Goal: Task Accomplishment & Management: Manage account settings

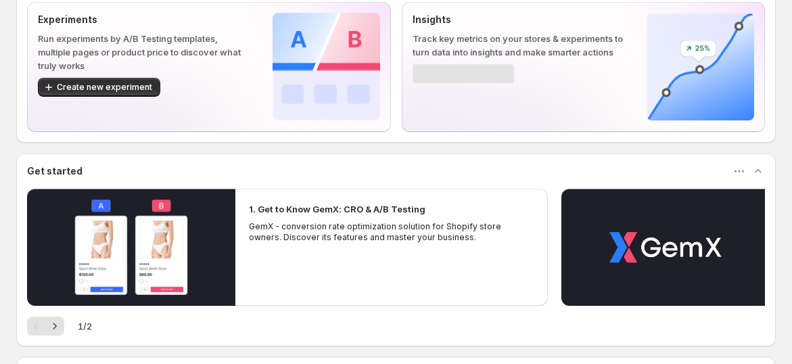
scroll to position [150, 0]
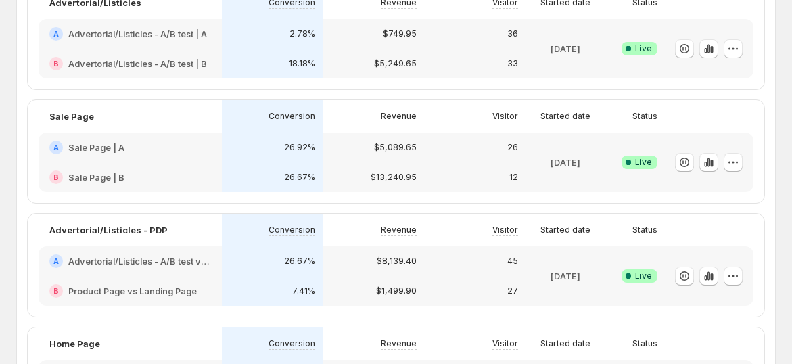
scroll to position [150, 0]
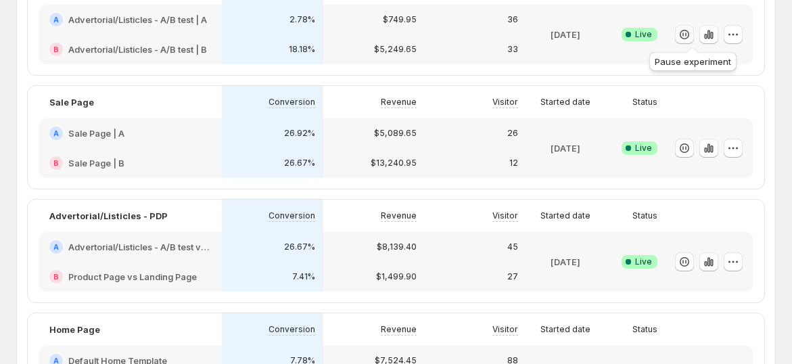
click at [691, 28] on icon "button" at bounding box center [685, 35] width 14 height 14
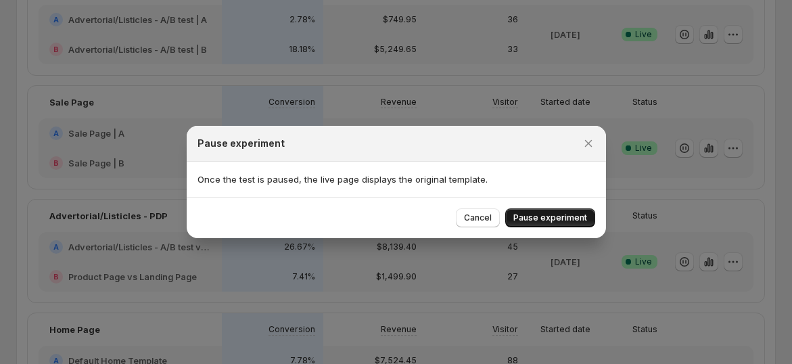
click at [574, 216] on span "Pause experiment" at bounding box center [550, 217] width 74 height 11
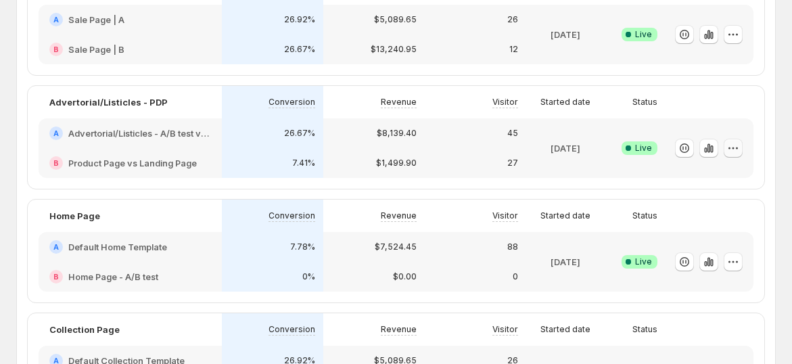
click at [740, 153] on icon "button" at bounding box center [733, 148] width 14 height 14
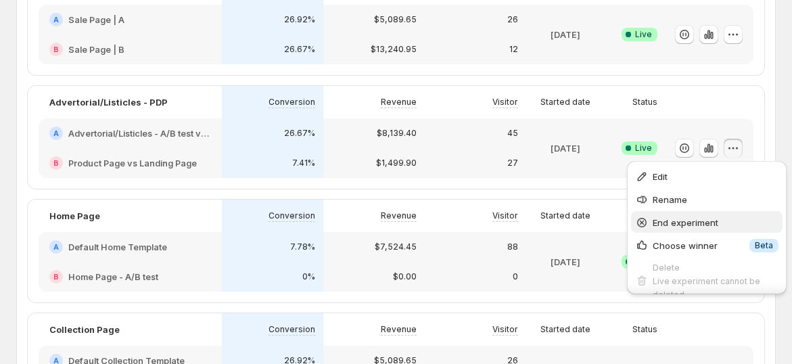
click at [673, 221] on span "End experiment" at bounding box center [686, 222] width 66 height 11
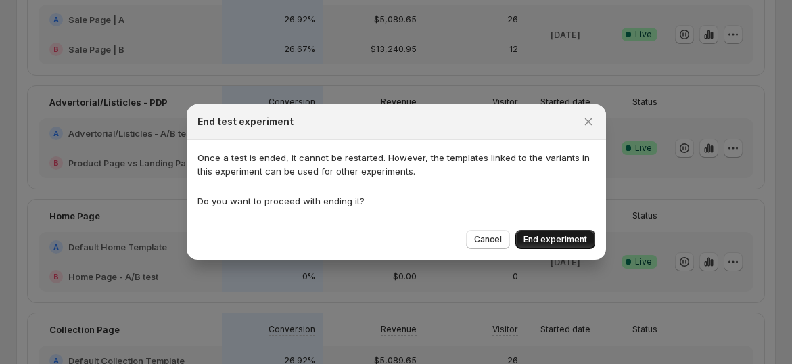
click at [544, 241] on span "End experiment" at bounding box center [556, 239] width 64 height 11
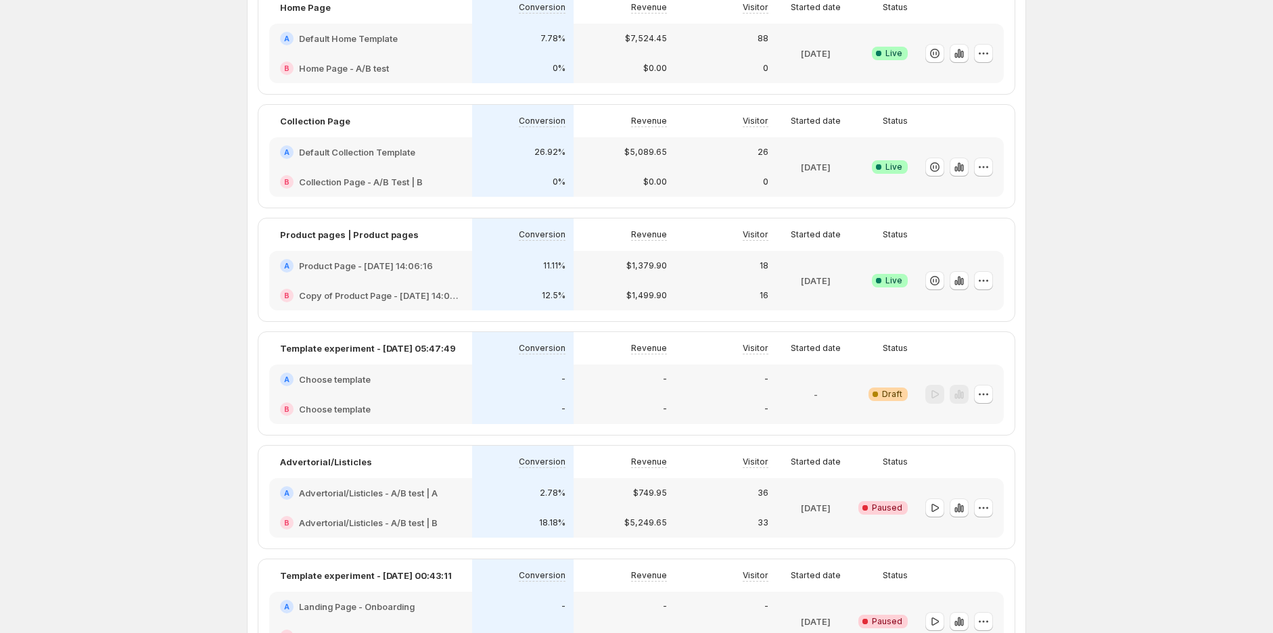
scroll to position [0, 0]
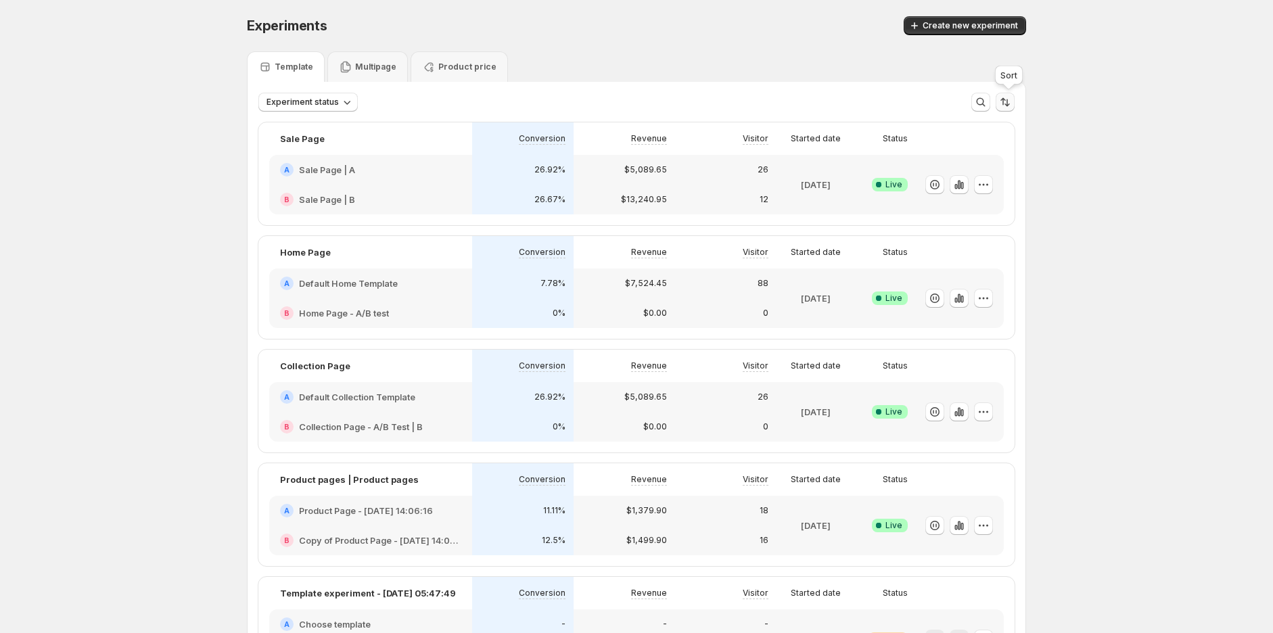
click at [791, 104] on icon "Sort the results" at bounding box center [1005, 102] width 14 height 14
click at [791, 191] on span at bounding box center [872, 190] width 11 height 11
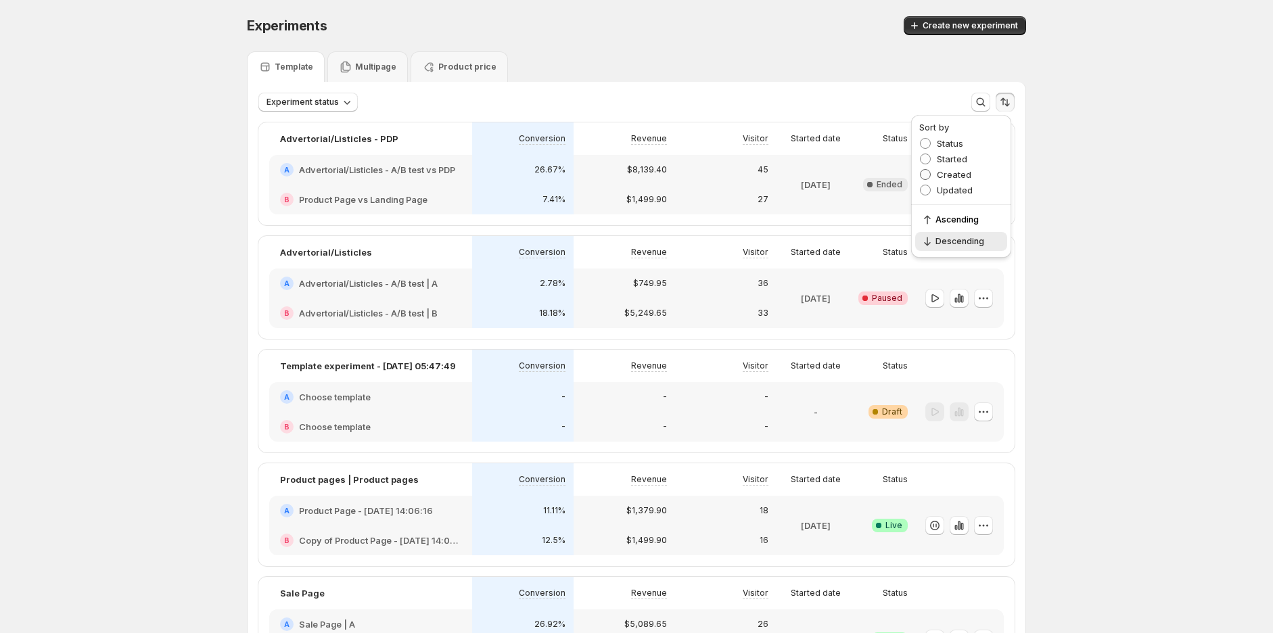
click at [791, 177] on span "Created" at bounding box center [954, 174] width 34 height 11
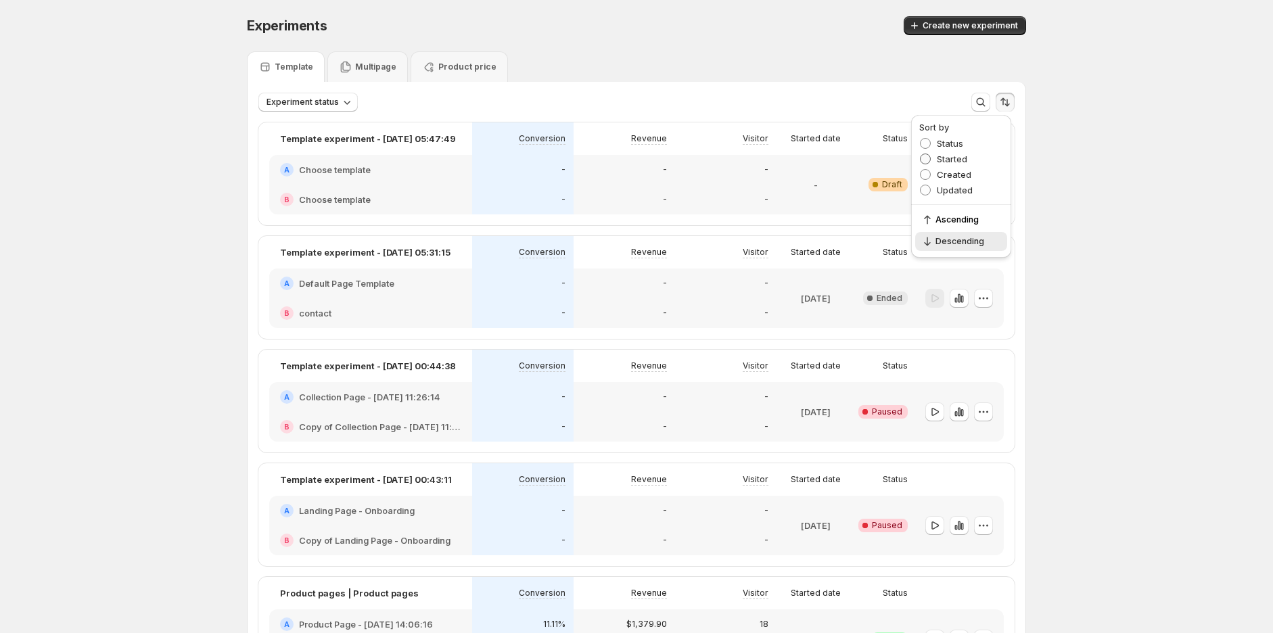
click at [791, 159] on span "Started" at bounding box center [952, 159] width 30 height 11
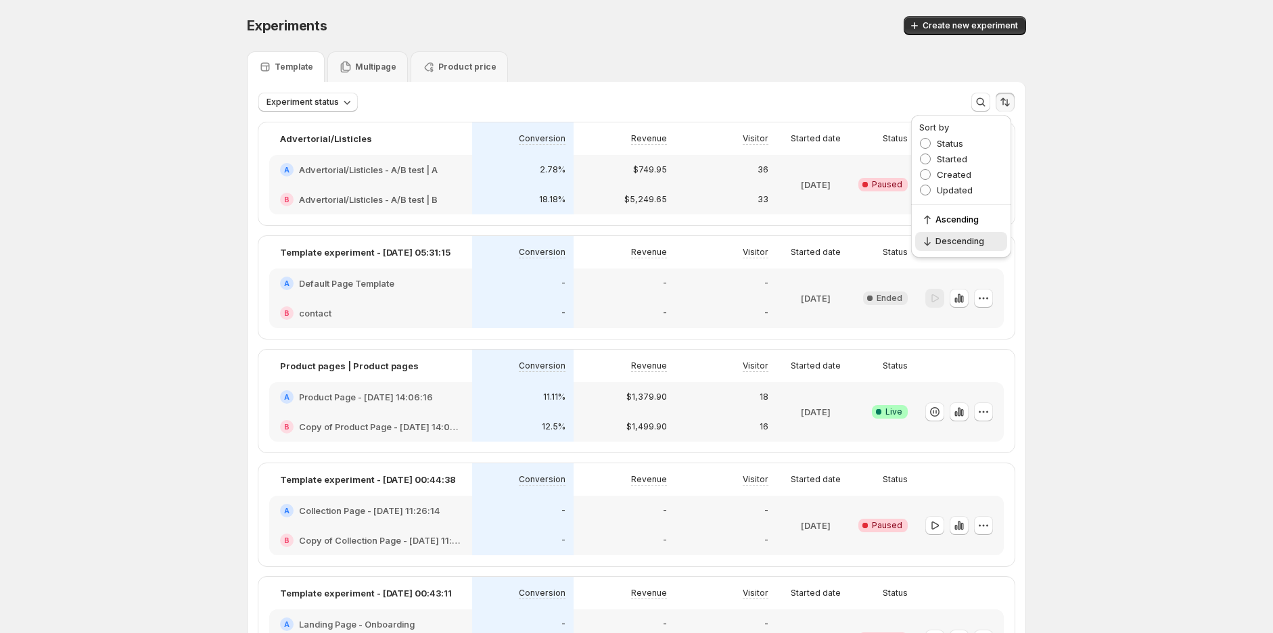
click at [791, 103] on button "Sort the results" at bounding box center [1005, 102] width 19 height 19
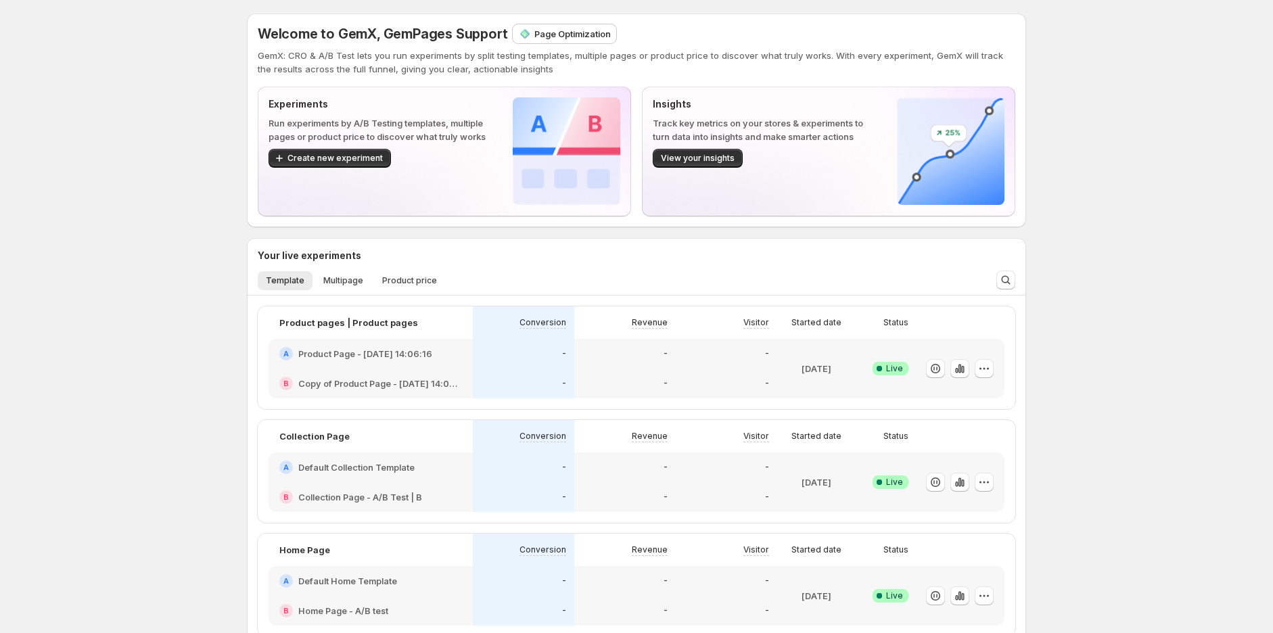
click at [91, 293] on div "Welcome to GemX, GemPages Support Page Optimization GemX: CRO & A/B Test lets y…" at bounding box center [636, 568] width 1273 height 1137
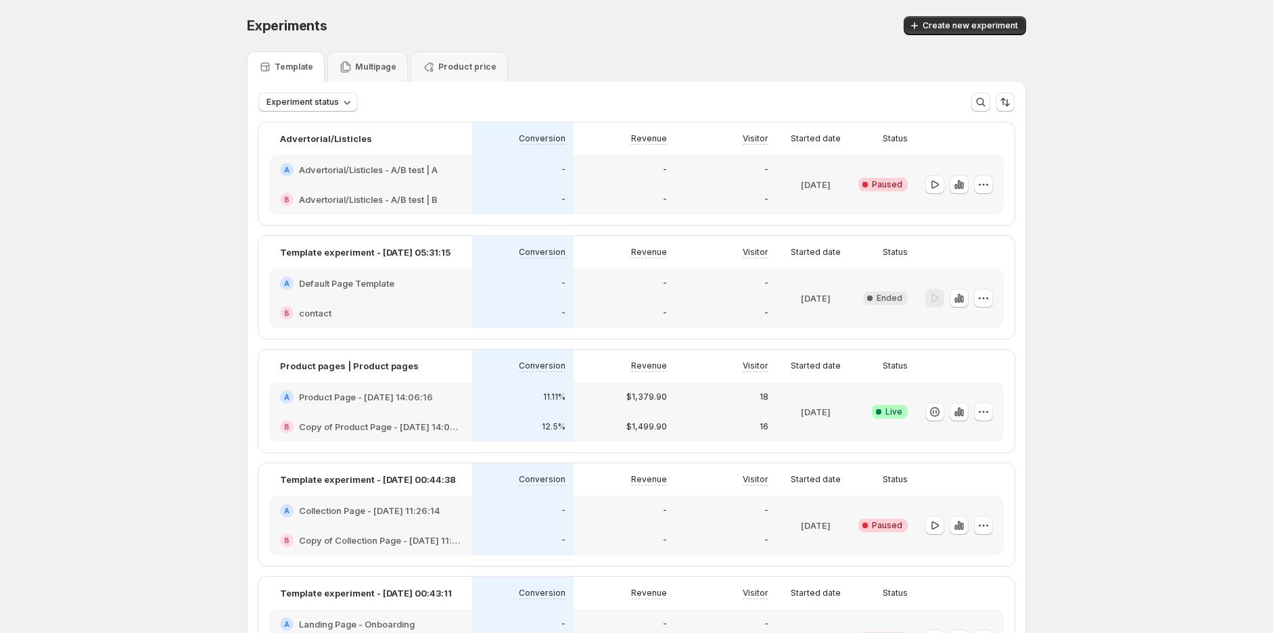
click at [990, 300] on icon "button" at bounding box center [984, 299] width 14 height 14
click at [973, 421] on span "Delete" at bounding box center [961, 418] width 27 height 11
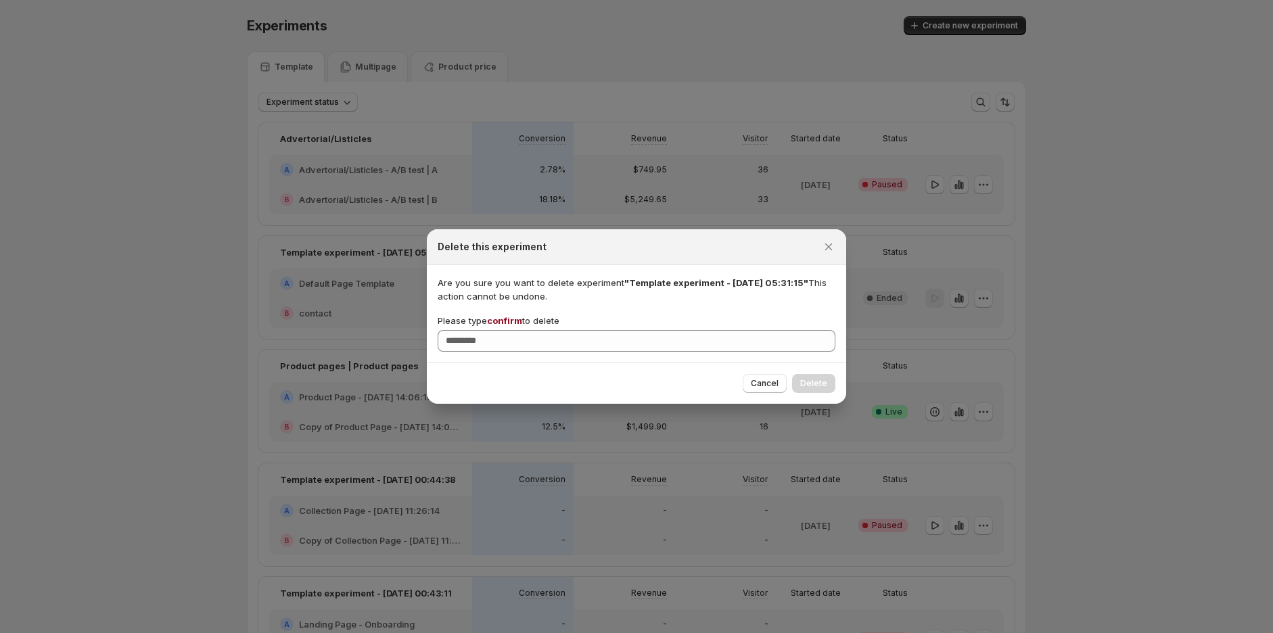
click at [505, 319] on span "confirm" at bounding box center [504, 320] width 35 height 11
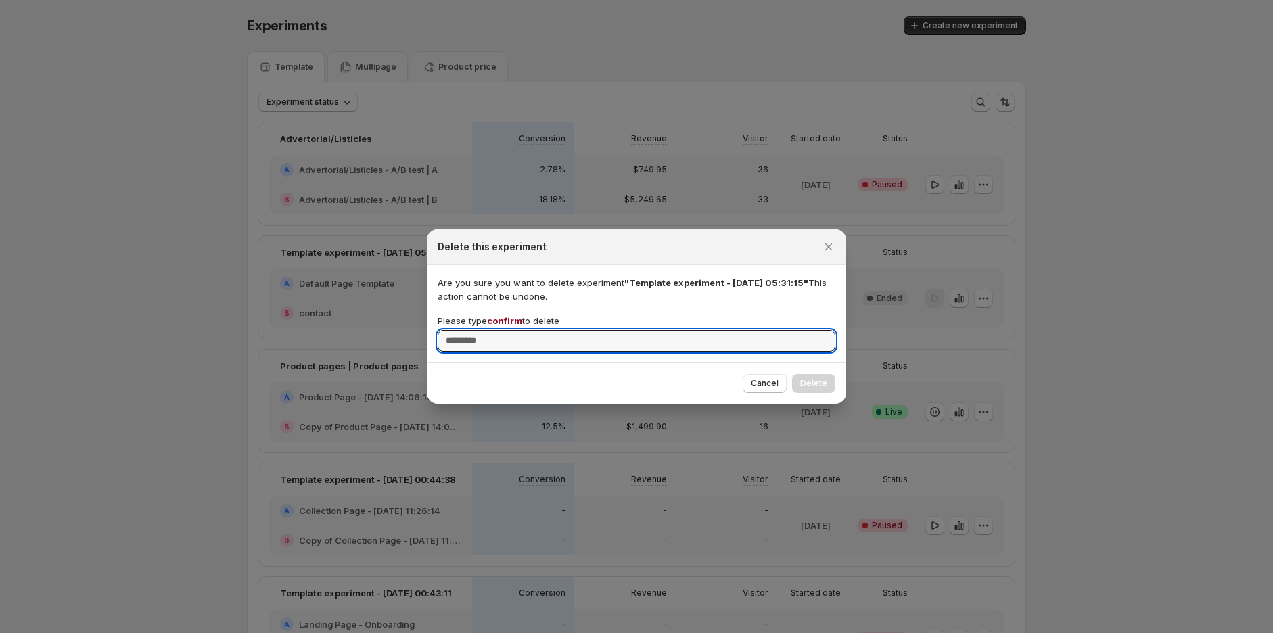
click at [505, 330] on input "Please type confirm to delete" at bounding box center [637, 341] width 398 height 22
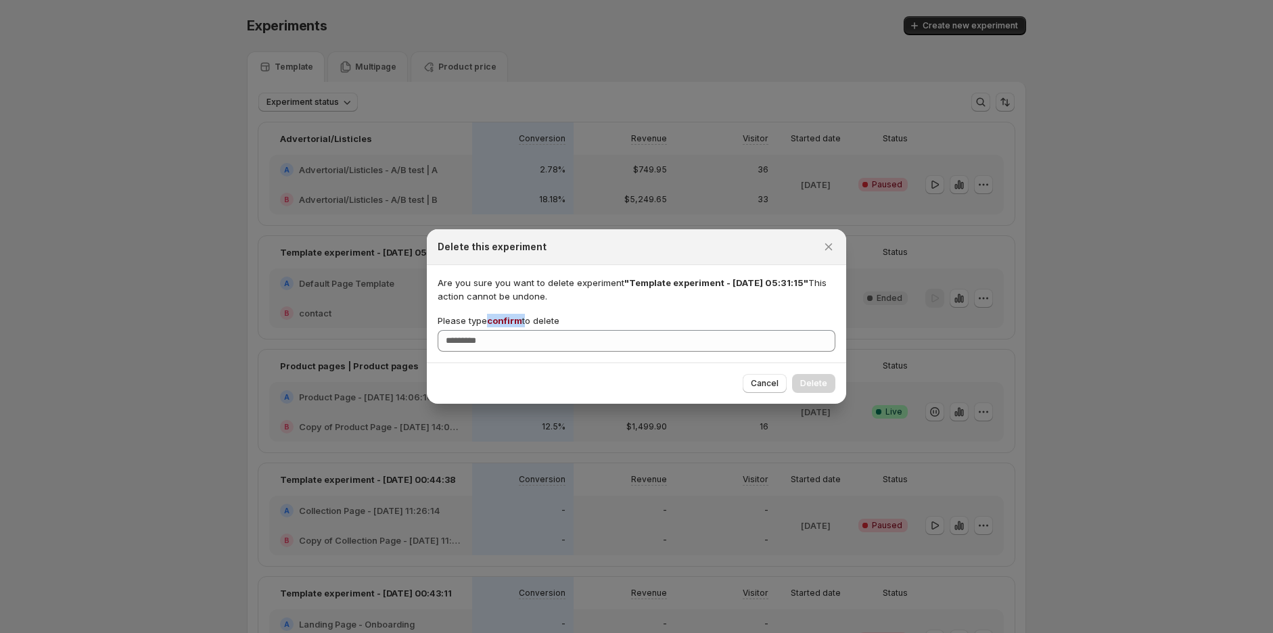
click at [505, 319] on span "confirm" at bounding box center [504, 320] width 35 height 11
click at [505, 330] on input "Please type confirm to delete" at bounding box center [637, 341] width 398 height 22
copy p "confirm"
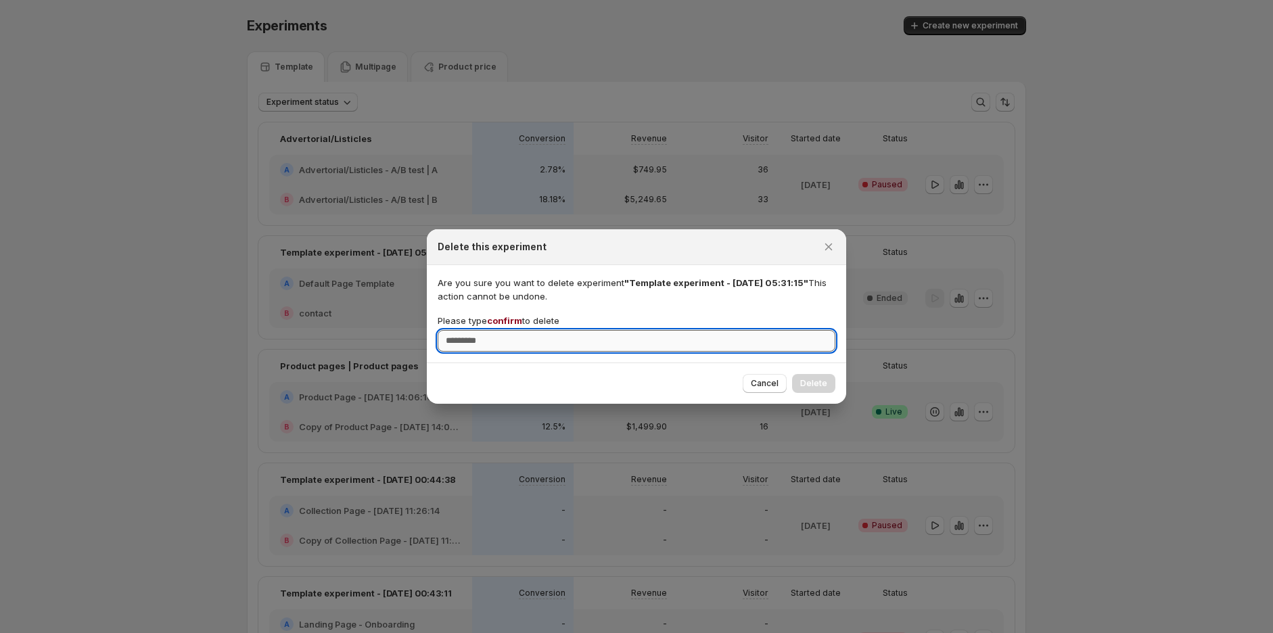
click at [509, 346] on input "Please type confirm to delete" at bounding box center [637, 341] width 398 height 22
paste input "*******"
type input "*******"
click at [816, 380] on span "Delete" at bounding box center [813, 383] width 27 height 11
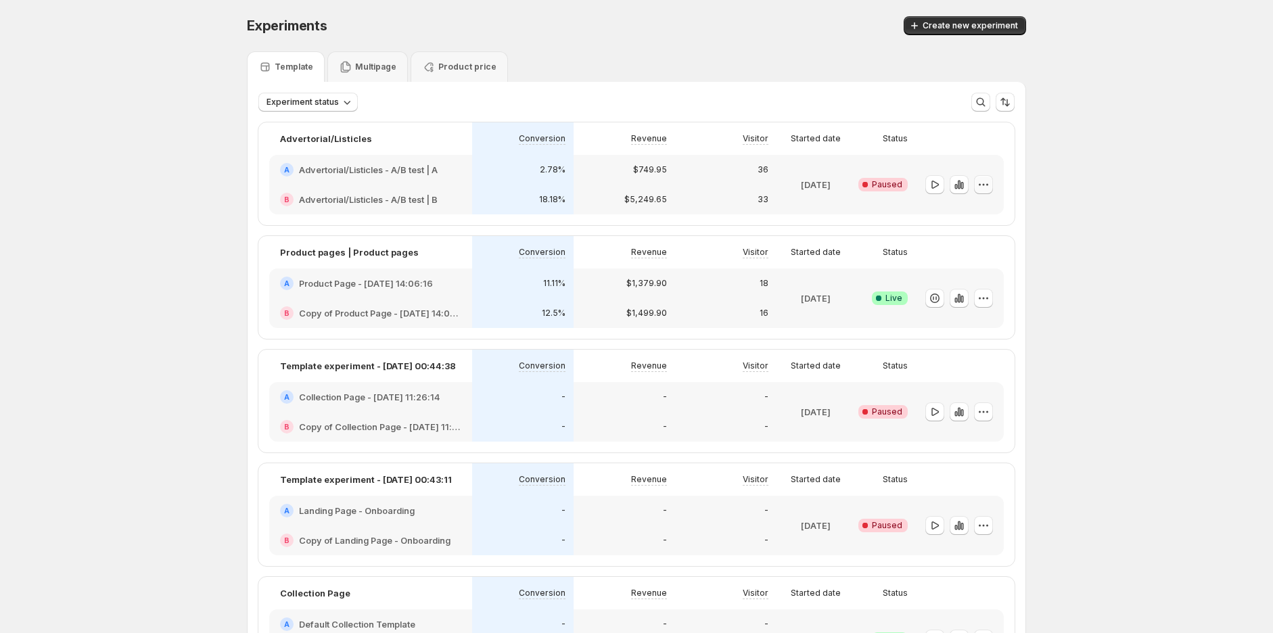
click at [993, 186] on button "button" at bounding box center [983, 184] width 19 height 19
click at [990, 410] on icon "button" at bounding box center [984, 412] width 14 height 14
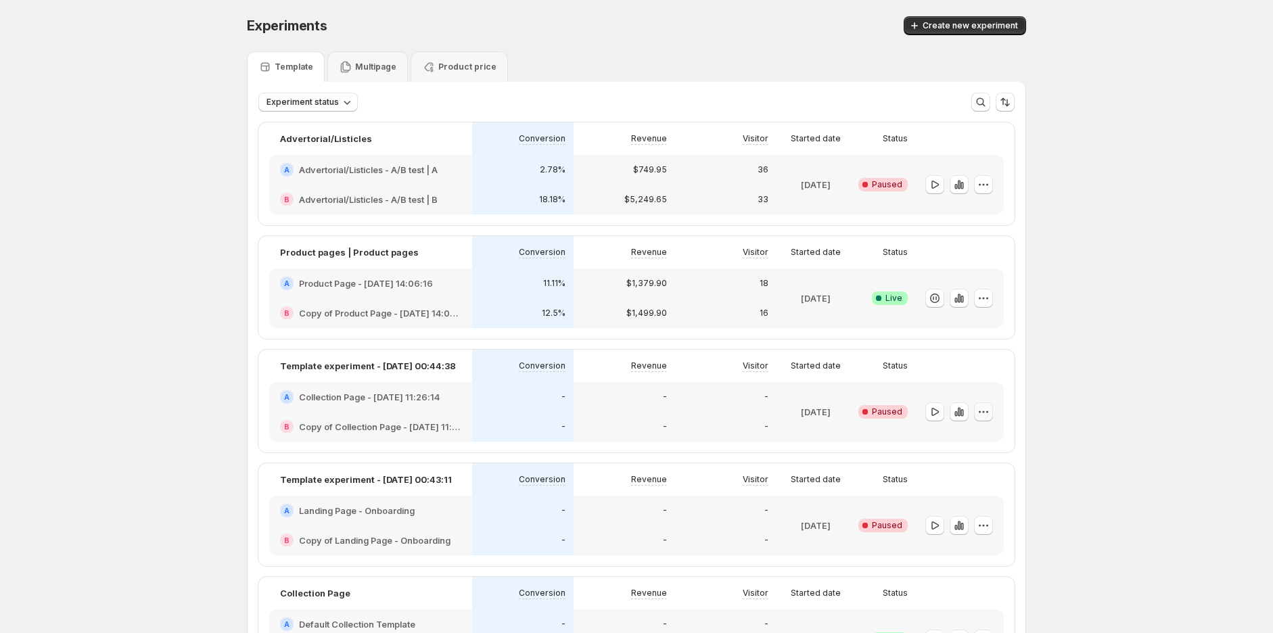
drag, startPoint x: 986, startPoint y: 414, endPoint x: 994, endPoint y: 409, distance: 9.4
click at [986, 415] on icon "button" at bounding box center [984, 412] width 14 height 14
click at [984, 536] on span "Delete" at bounding box center [997, 533] width 98 height 14
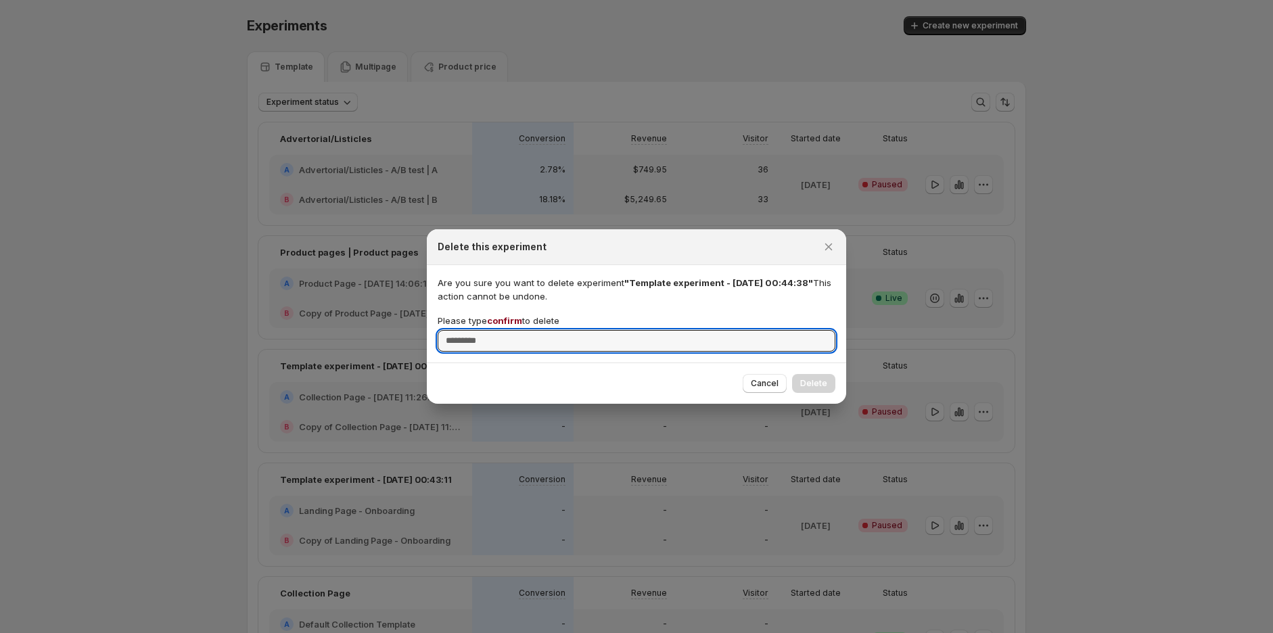
click at [502, 320] on span "confirm" at bounding box center [504, 320] width 35 height 11
click at [502, 330] on input "Please type confirm to delete" at bounding box center [637, 341] width 398 height 22
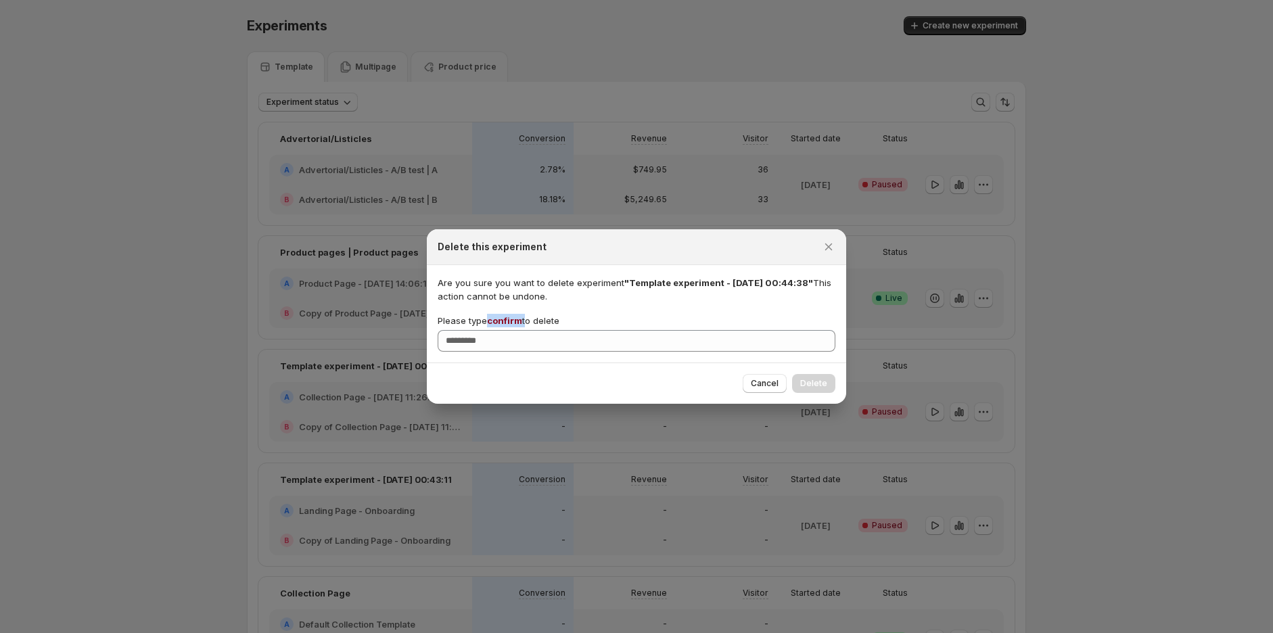
click at [502, 320] on span "confirm" at bounding box center [504, 320] width 35 height 11
click at [502, 330] on input "Please type confirm to delete" at bounding box center [637, 341] width 398 height 22
copy p "confirm"
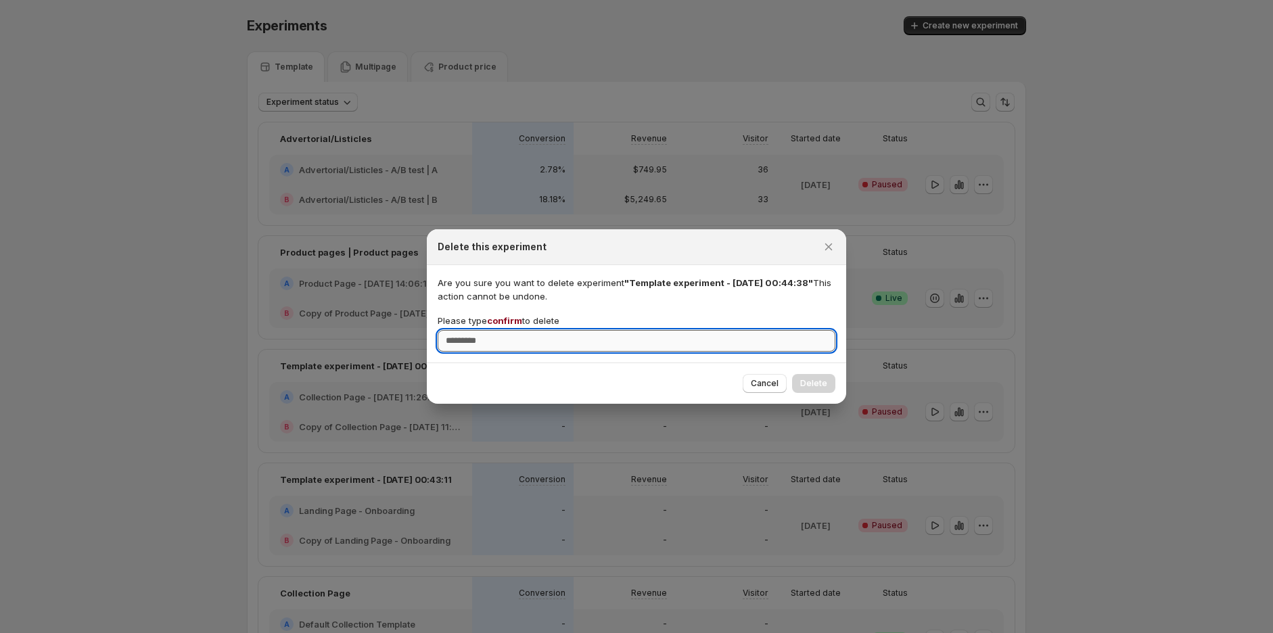
click at [503, 340] on input "Please type confirm to delete" at bounding box center [637, 341] width 398 height 22
paste input "*******"
type input "*******"
click at [814, 388] on span "Delete" at bounding box center [813, 383] width 27 height 11
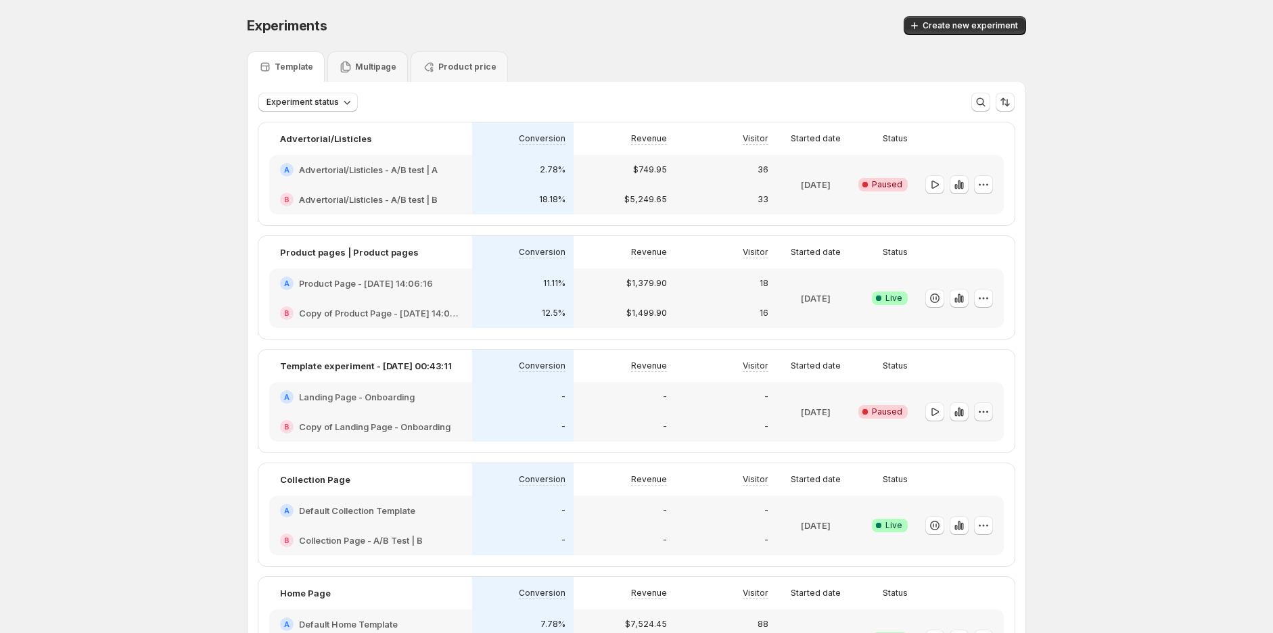
click at [993, 413] on button "button" at bounding box center [983, 411] width 19 height 19
click at [942, 529] on icon "button" at bounding box center [938, 533] width 14 height 14
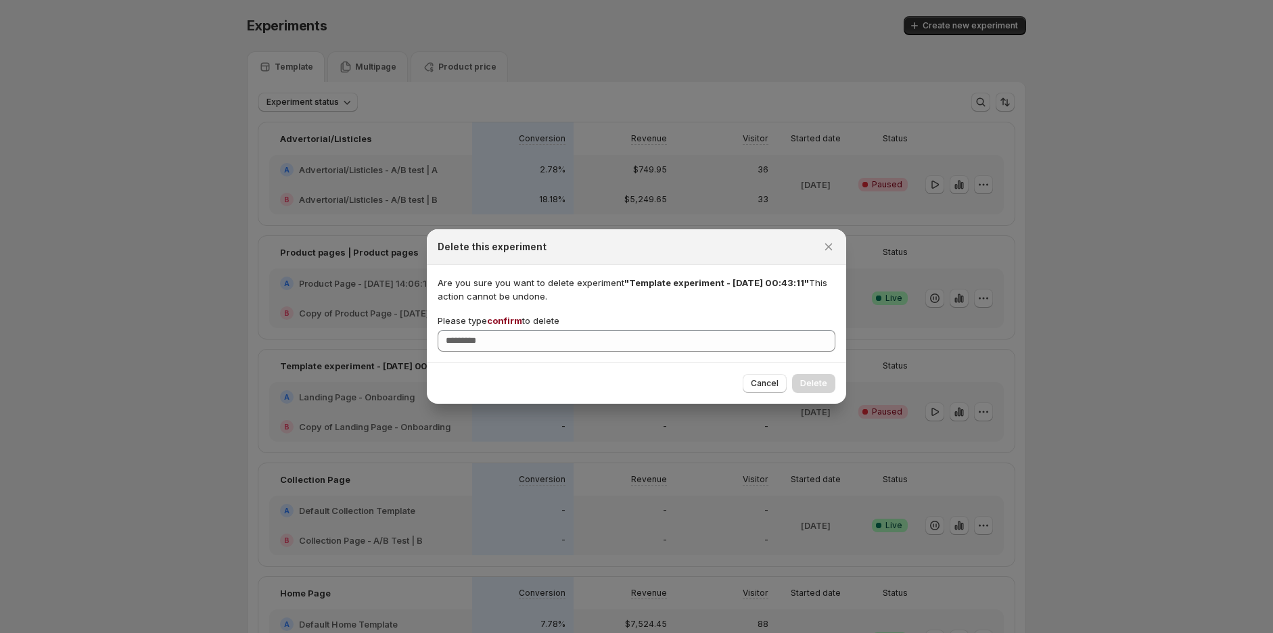
click at [498, 323] on span "confirm" at bounding box center [504, 320] width 35 height 11
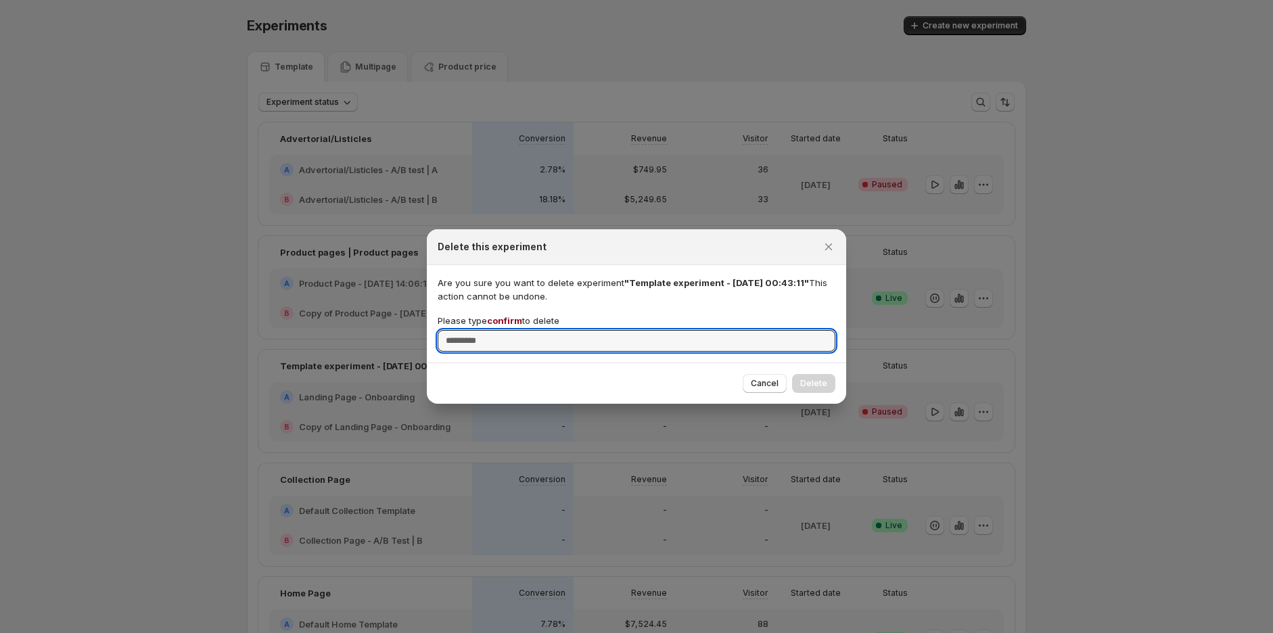
click at [498, 330] on input "Please type confirm to delete" at bounding box center [637, 341] width 398 height 22
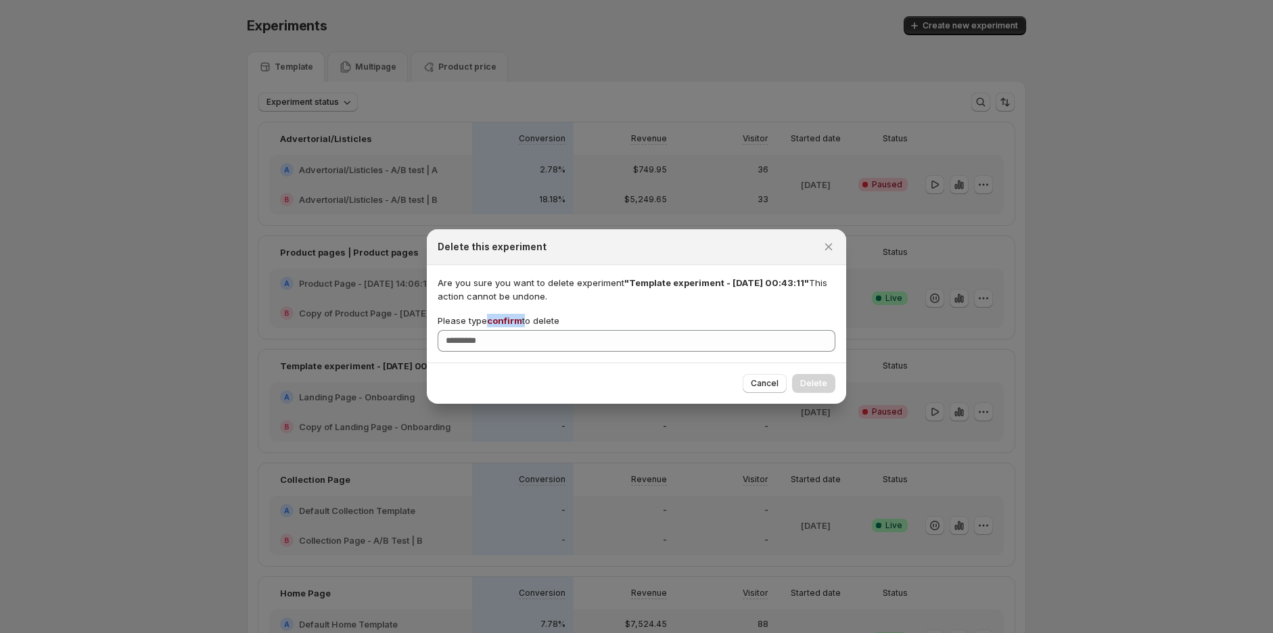
click at [498, 323] on span "confirm" at bounding box center [504, 320] width 35 height 11
click at [498, 330] on input "Please type confirm to delete" at bounding box center [637, 341] width 398 height 22
copy p "confirm"
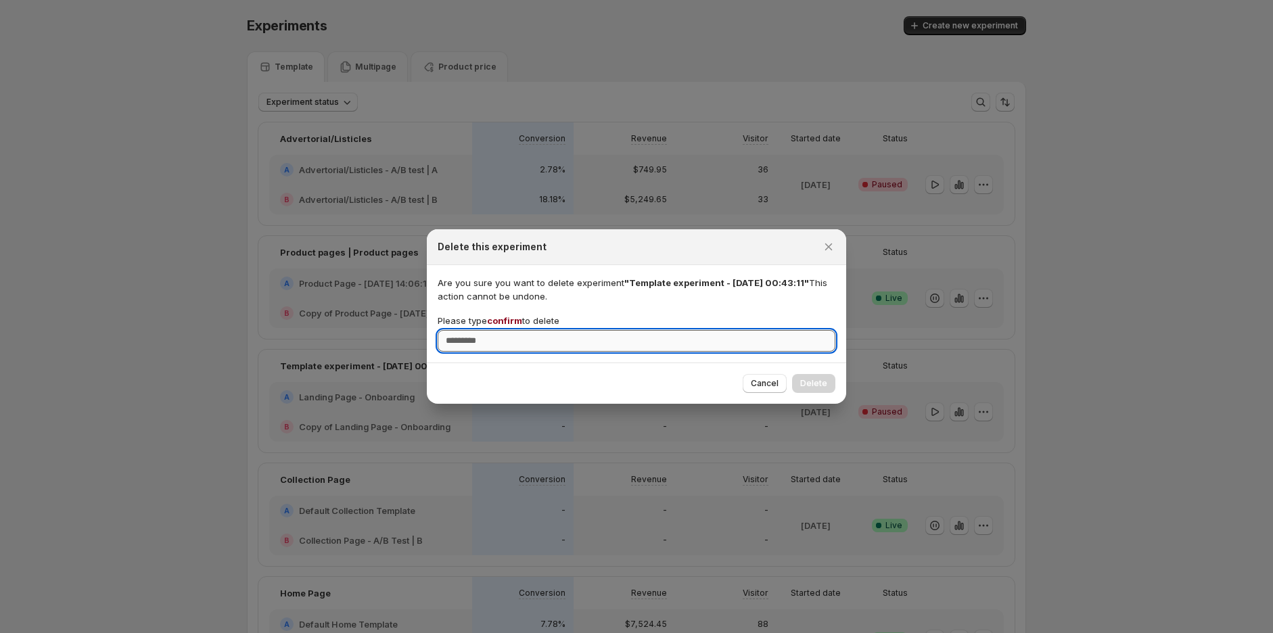
click at [499, 341] on input "Please type confirm to delete" at bounding box center [637, 341] width 398 height 22
paste input "*******"
type input "*******"
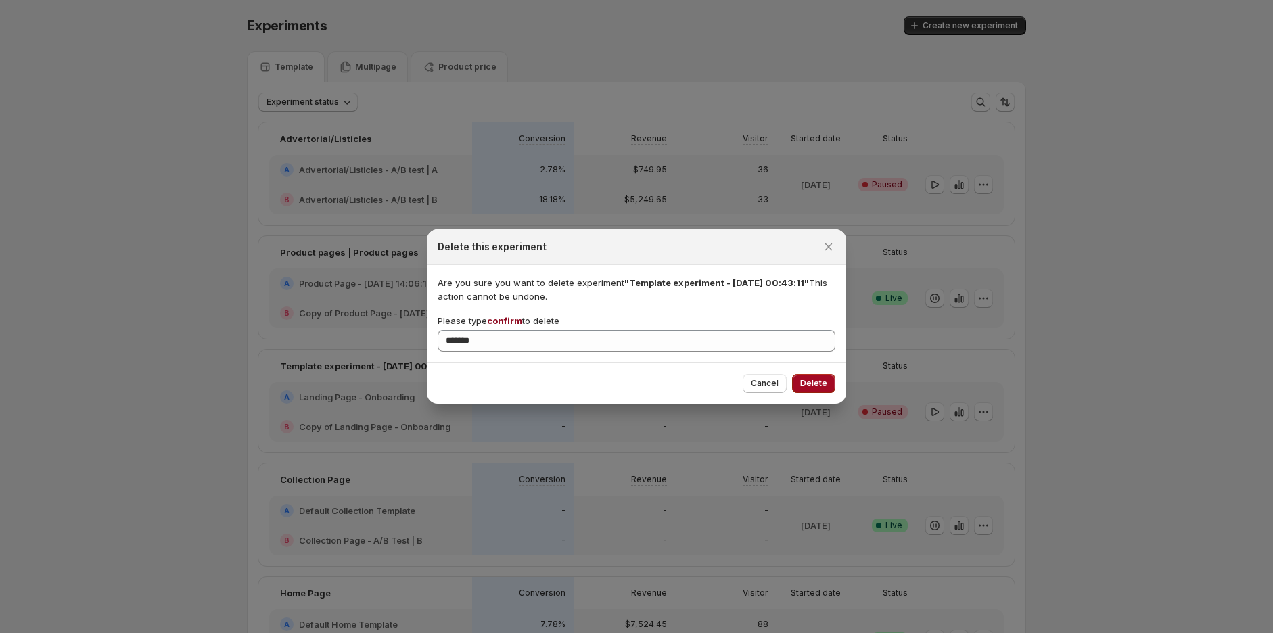
click at [817, 388] on span "Delete" at bounding box center [813, 383] width 27 height 11
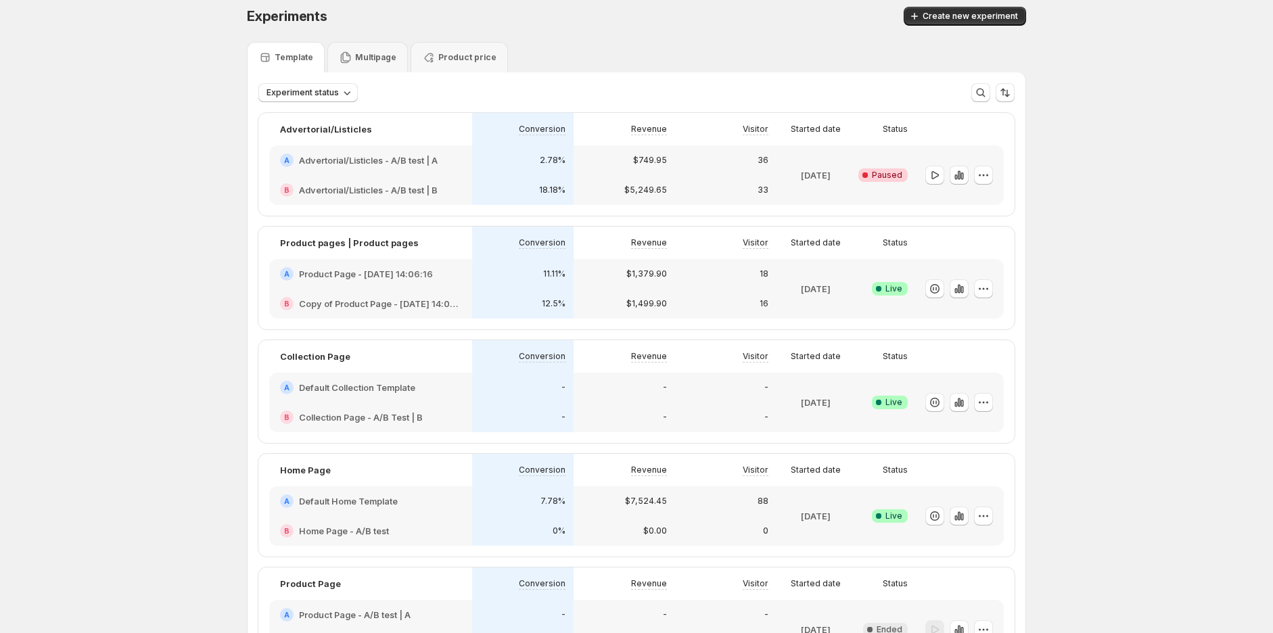
scroll to position [75, 0]
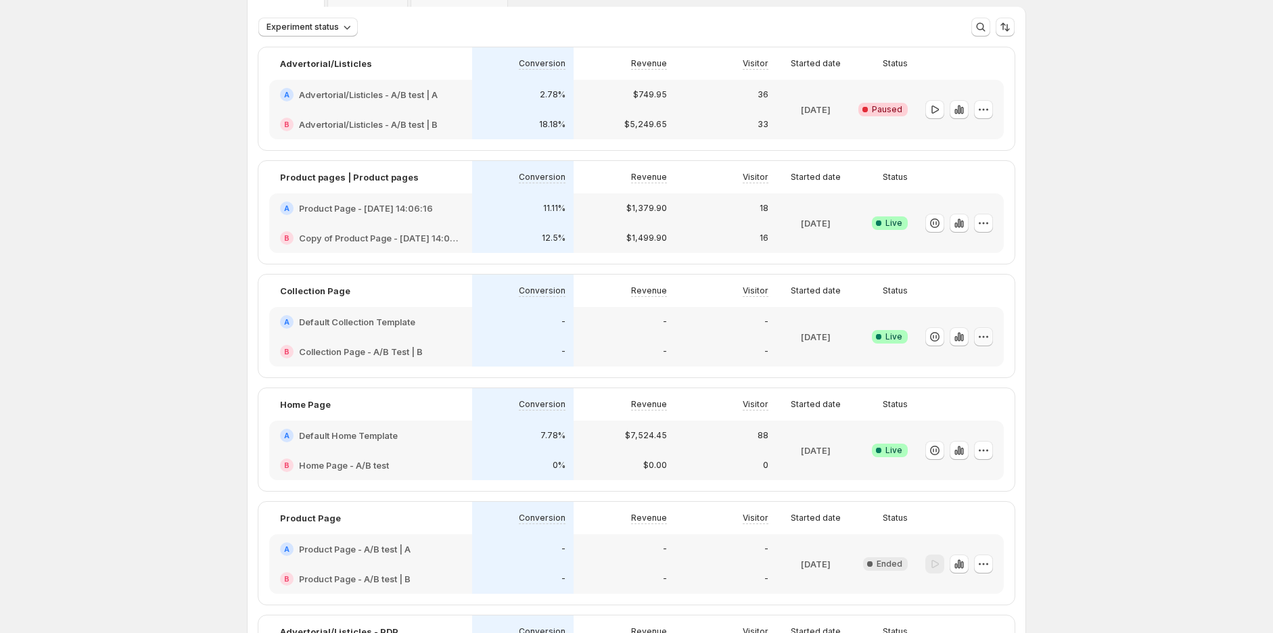
click at [988, 337] on icon "button" at bounding box center [987, 336] width 2 height 2
click at [1047, 348] on div "Edit Rename End experiment Choose winner Info Beta Delete Live experiment canno…" at bounding box center [991, 420] width 186 height 147
click at [936, 338] on icon "button" at bounding box center [935, 337] width 14 height 14
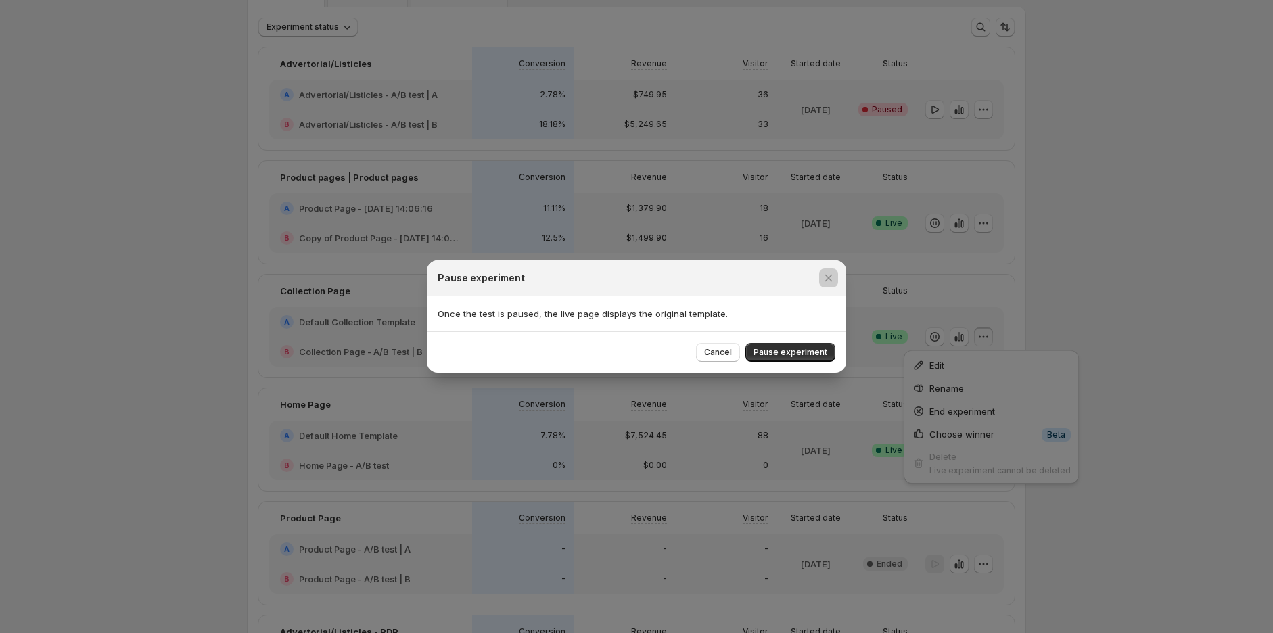
click at [975, 419] on div at bounding box center [636, 316] width 1273 height 633
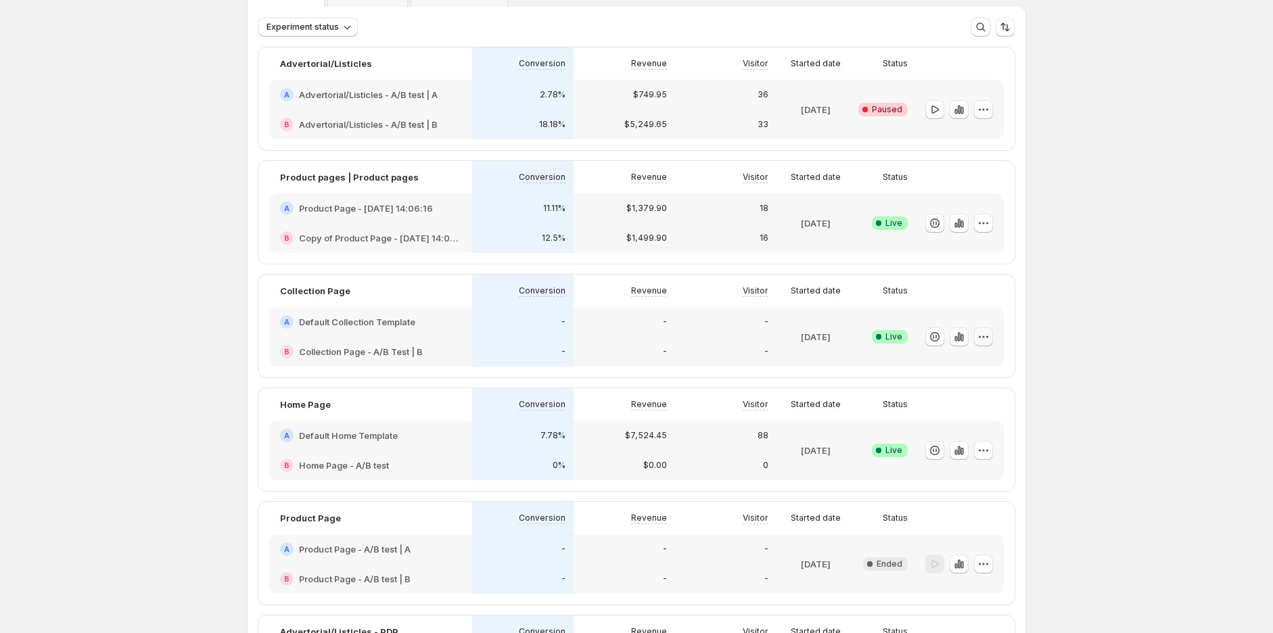
click at [990, 340] on icon "button" at bounding box center [984, 337] width 14 height 14
click at [976, 415] on span "End experiment" at bounding box center [962, 411] width 66 height 11
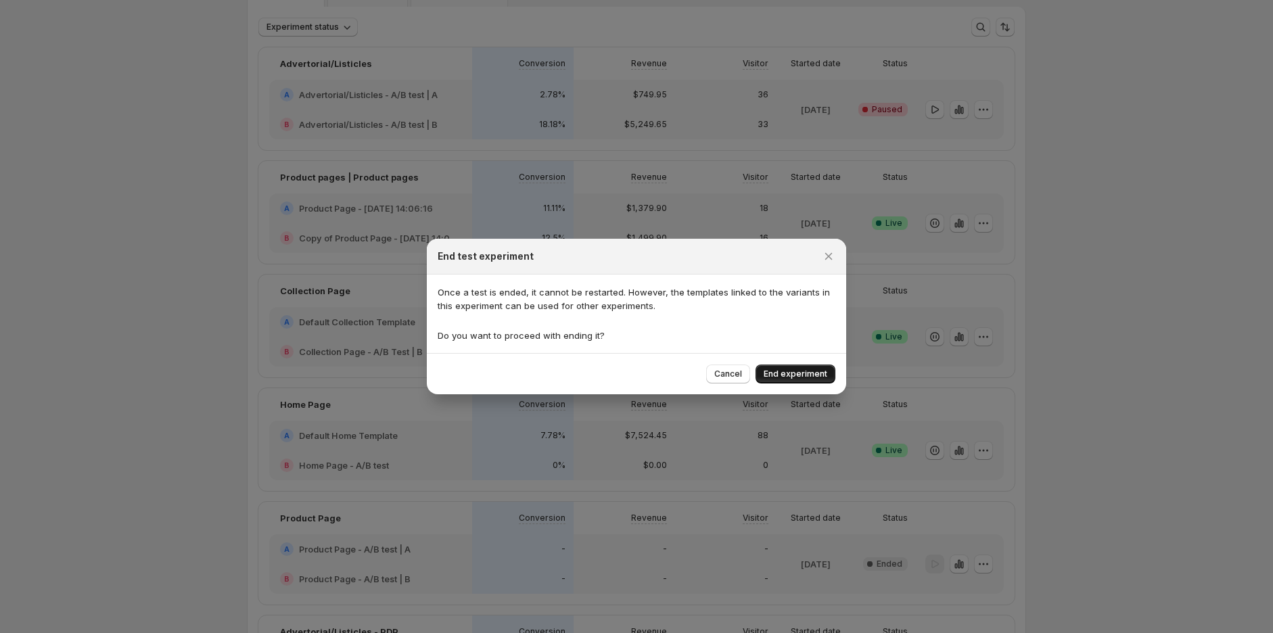
click at [792, 374] on span "End experiment" at bounding box center [796, 374] width 64 height 11
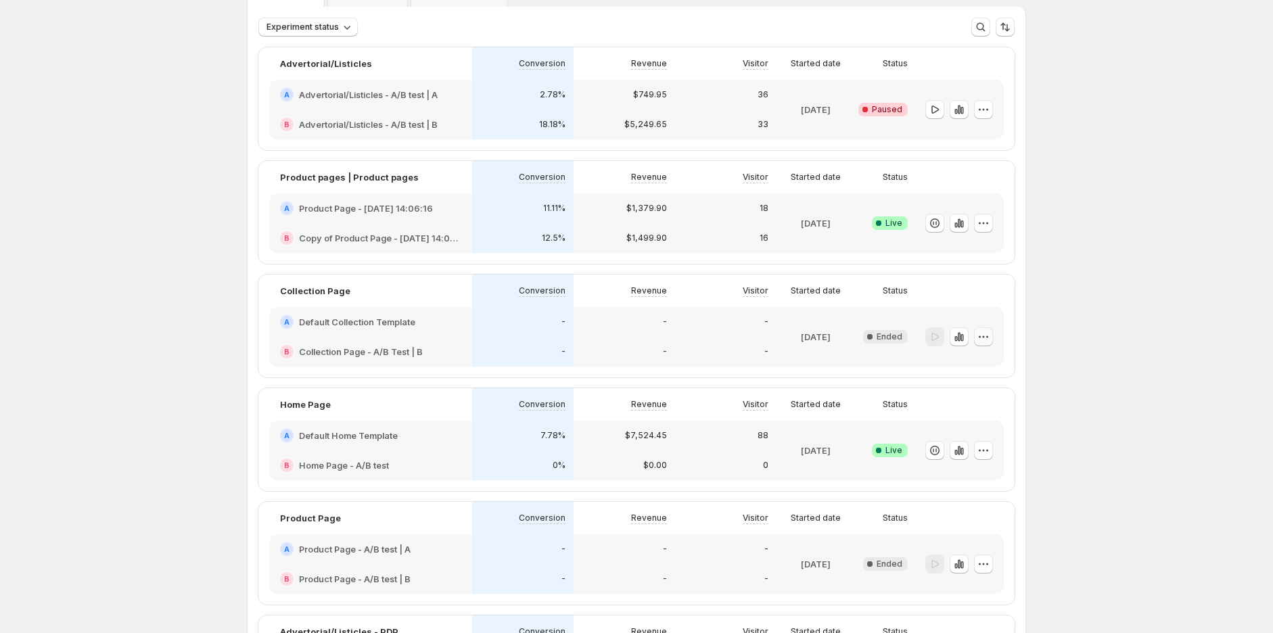
click at [988, 335] on icon "button" at bounding box center [984, 337] width 14 height 14
click at [988, 456] on span "Delete" at bounding box center [997, 457] width 98 height 14
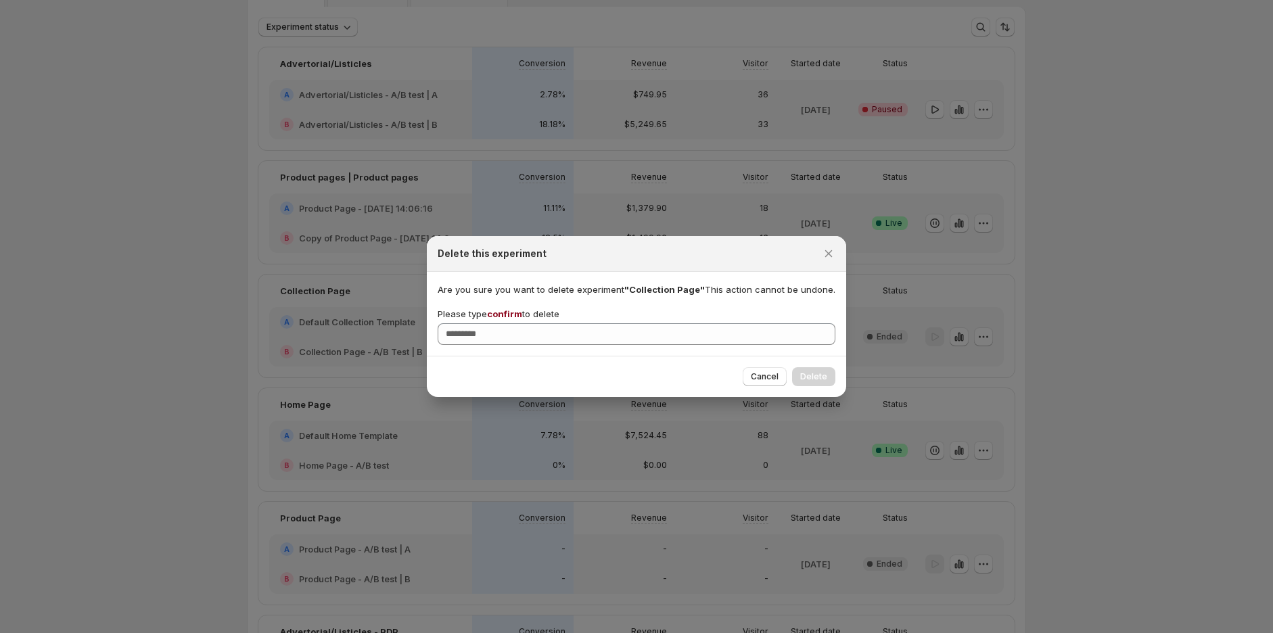
click at [498, 307] on p "Please type confirm to delete" at bounding box center [499, 314] width 122 height 14
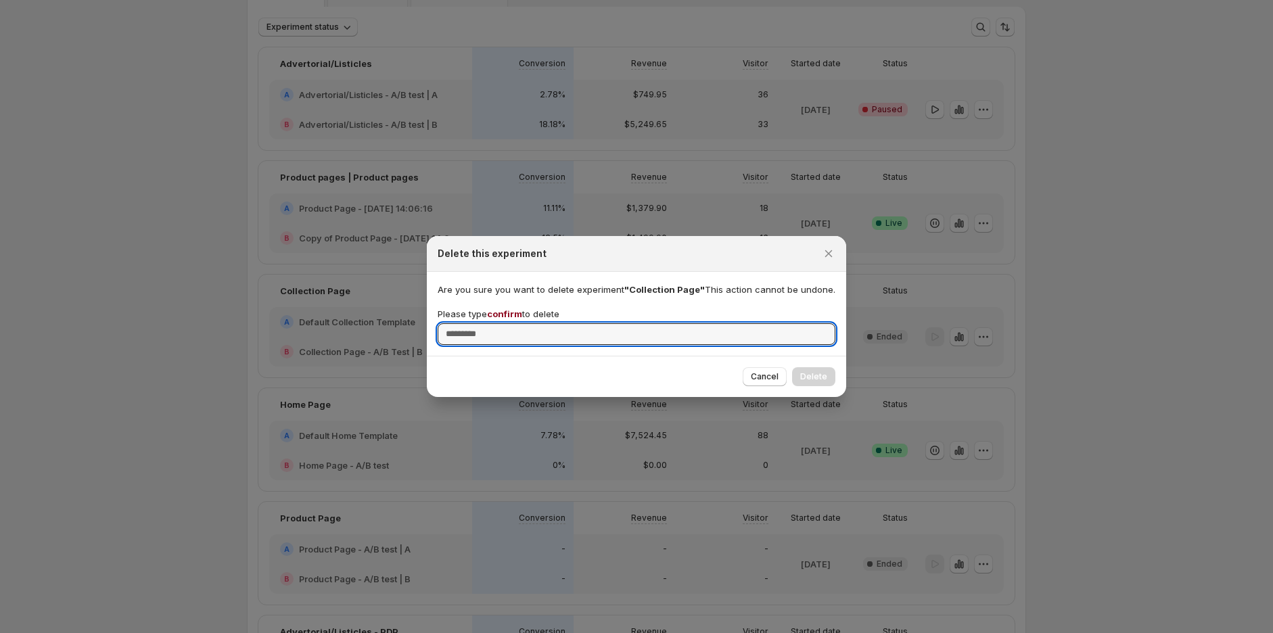
click at [498, 323] on input "Please type confirm to delete" at bounding box center [637, 334] width 398 height 22
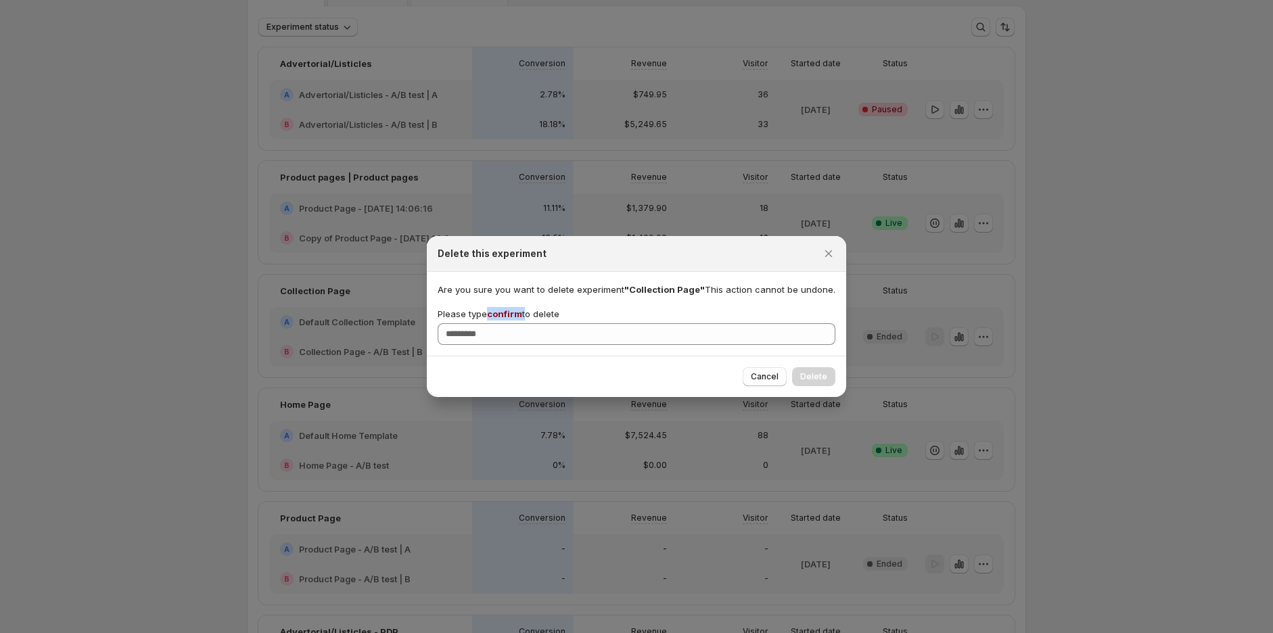
click at [498, 307] on p "Please type confirm to delete" at bounding box center [499, 314] width 122 height 14
click at [498, 323] on input "Please type confirm to delete" at bounding box center [637, 334] width 398 height 22
copy p "confirm"
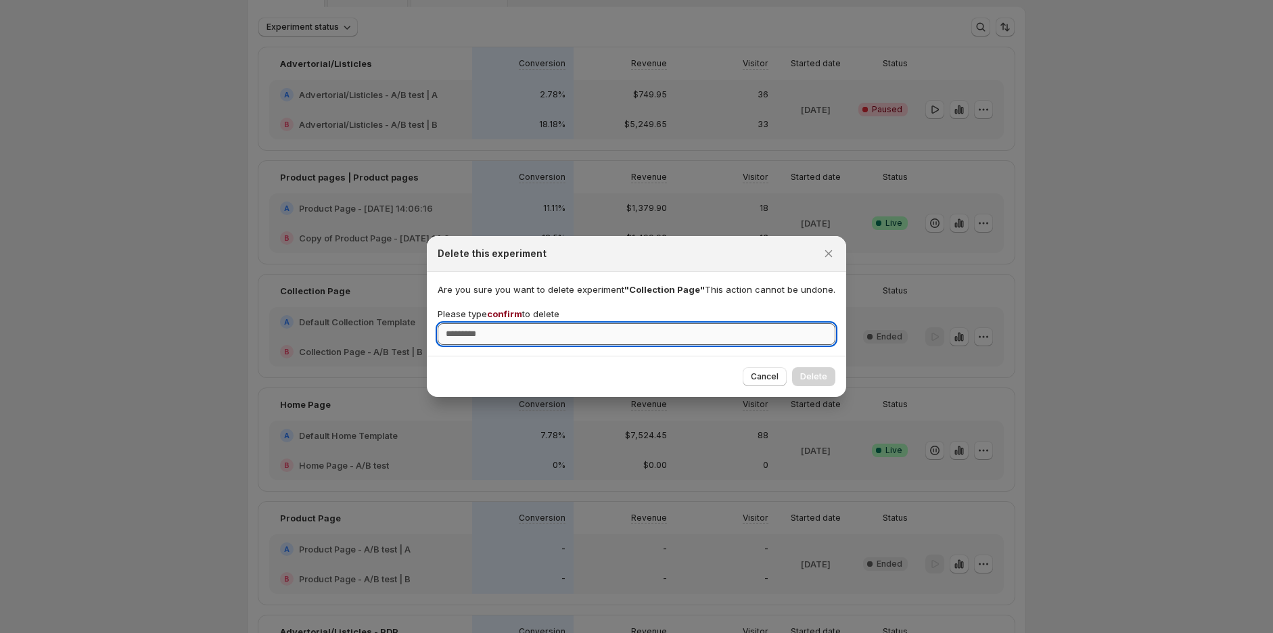
click at [504, 338] on input "Please type confirm to delete" at bounding box center [637, 334] width 398 height 22
paste input "*******"
type input "*******"
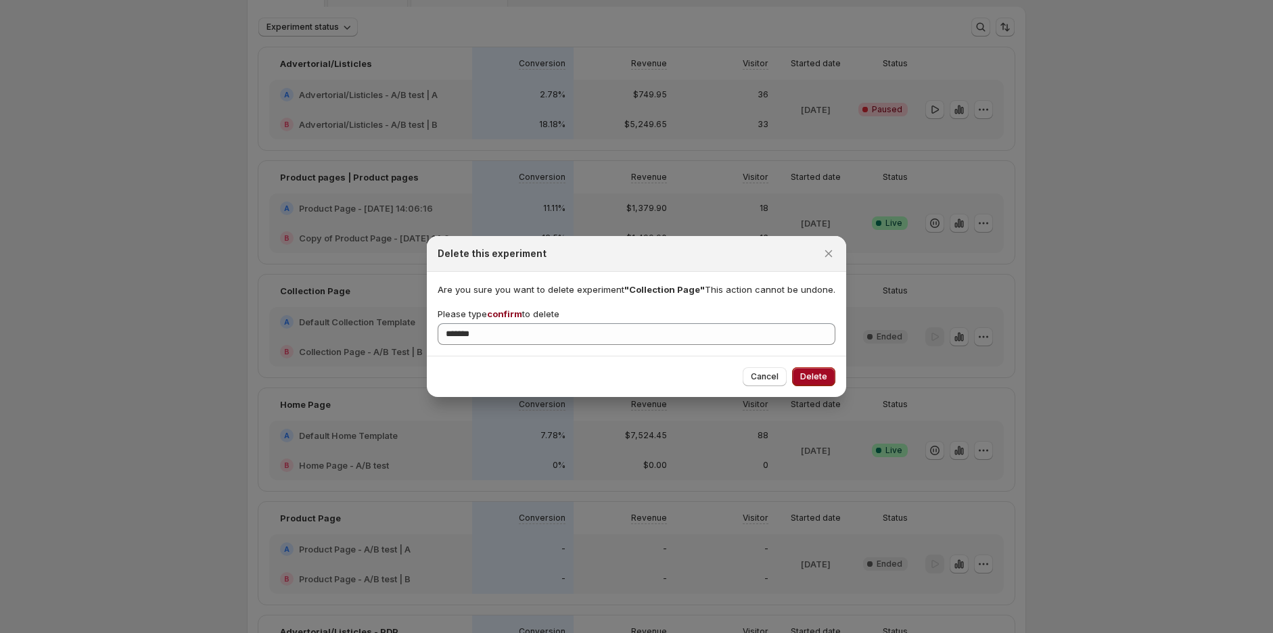
click at [804, 379] on span "Delete" at bounding box center [813, 376] width 27 height 11
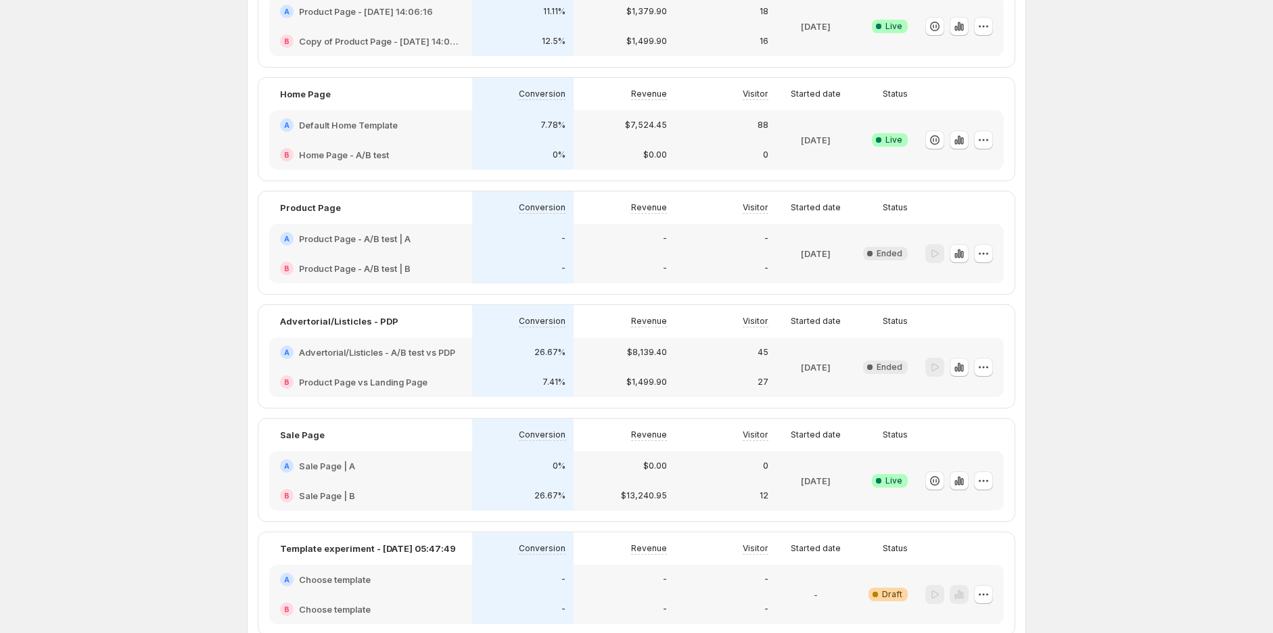
scroll to position [132, 0]
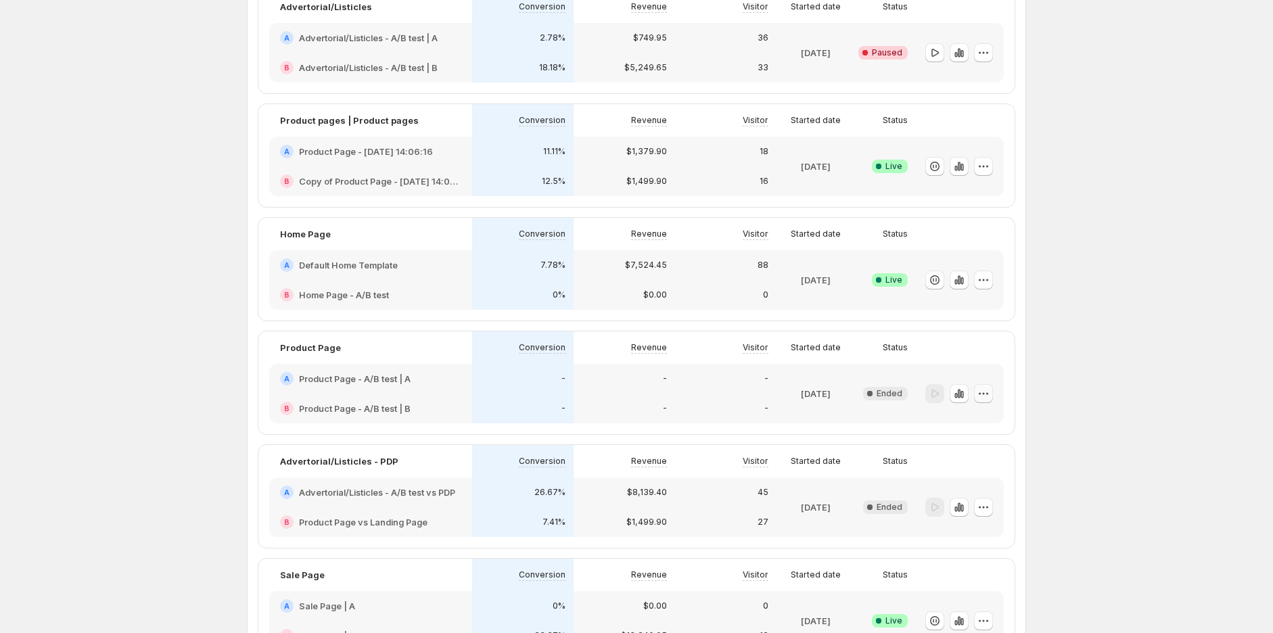
click at [993, 393] on button "button" at bounding box center [983, 393] width 19 height 19
click at [1170, 396] on div "Experiments. This page is ready Experiments Create new experiment Template Mult…" at bounding box center [636, 364] width 1273 height 992
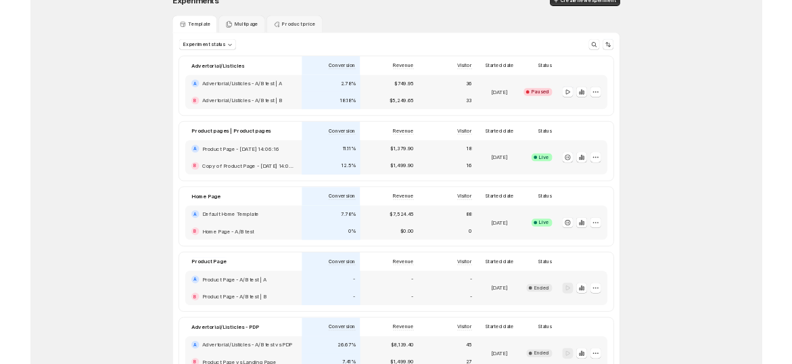
scroll to position [0, 0]
